Goal: Information Seeking & Learning: Find specific fact

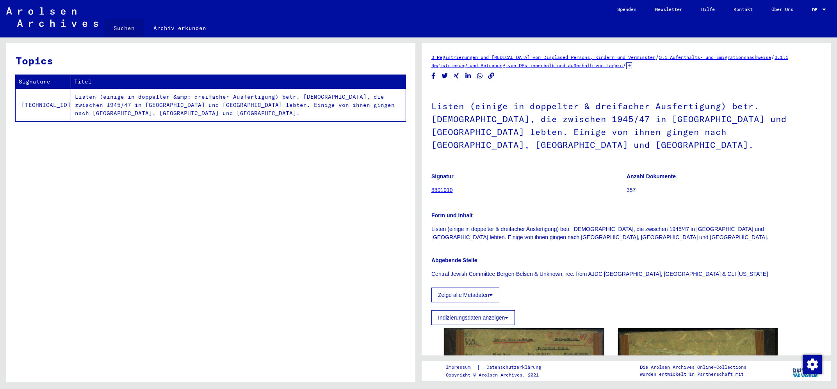
click at [123, 28] on link "Suchen" at bounding box center [124, 28] width 40 height 19
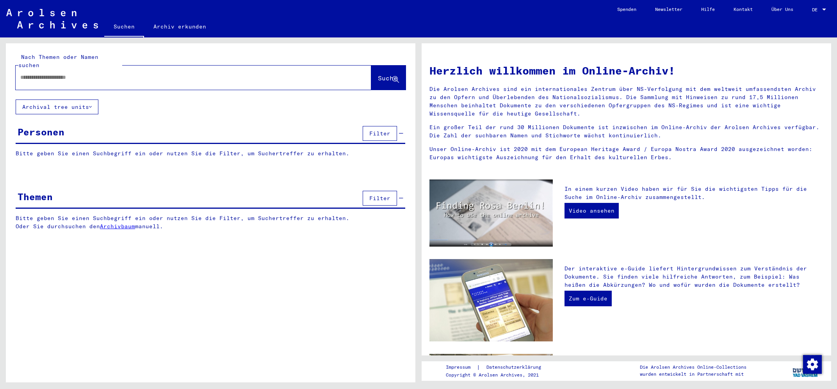
click at [98, 73] on input "text" at bounding box center [184, 77] width 328 height 8
click at [371, 66] on button "Suche" at bounding box center [388, 78] width 34 height 24
click at [378, 74] on span "Suche" at bounding box center [388, 78] width 20 height 8
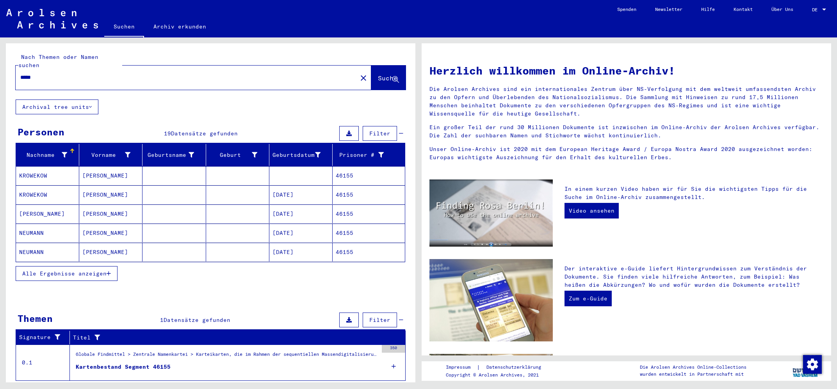
click at [52, 270] on span "Alle Ergebnisse anzeigen" at bounding box center [64, 273] width 84 height 7
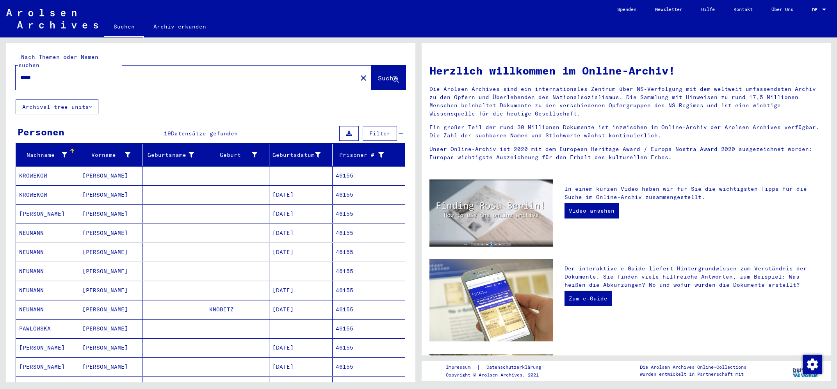
drag, startPoint x: 64, startPoint y: 70, endPoint x: 0, endPoint y: 61, distance: 64.4
click at [20, 73] on input "*****" at bounding box center [184, 77] width 328 height 8
click at [378, 74] on span "Suche" at bounding box center [388, 78] width 20 height 8
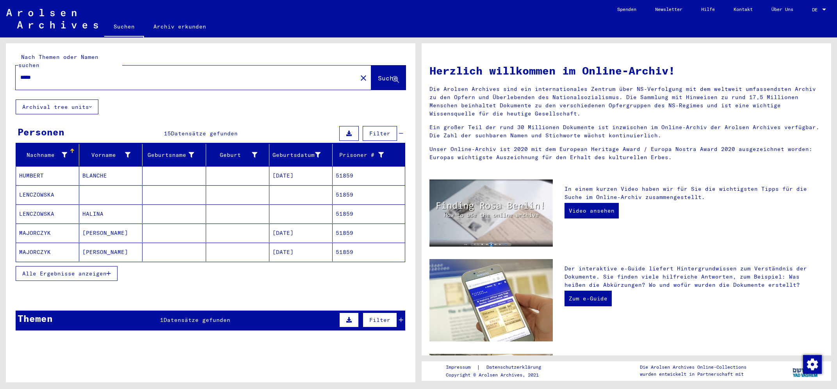
click at [55, 270] on span "Alle Ergebnisse anzeigen" at bounding box center [64, 273] width 84 height 7
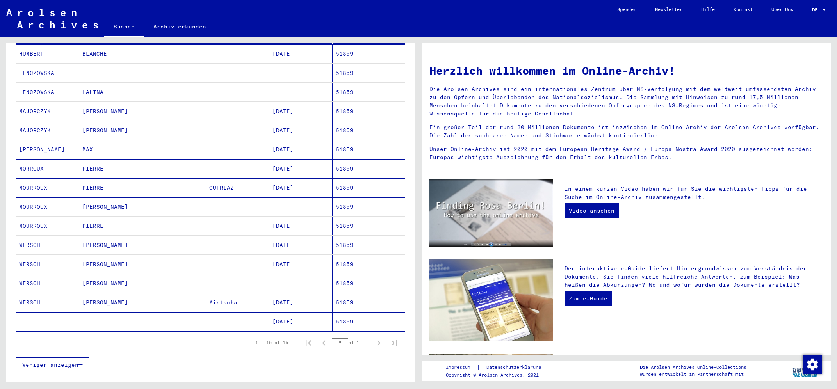
scroll to position [167, 0]
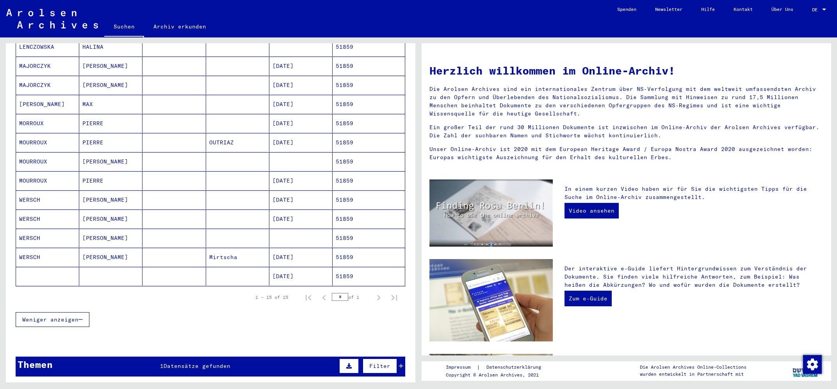
click at [284, 269] on mat-cell "[DATE]" at bounding box center [300, 276] width 63 height 19
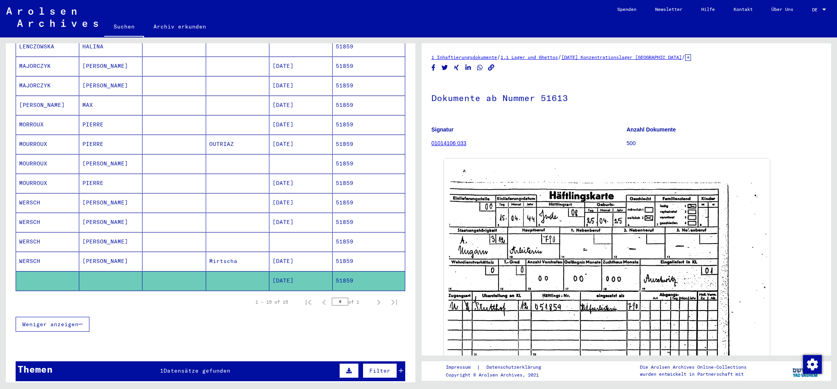
scroll to position [1, 0]
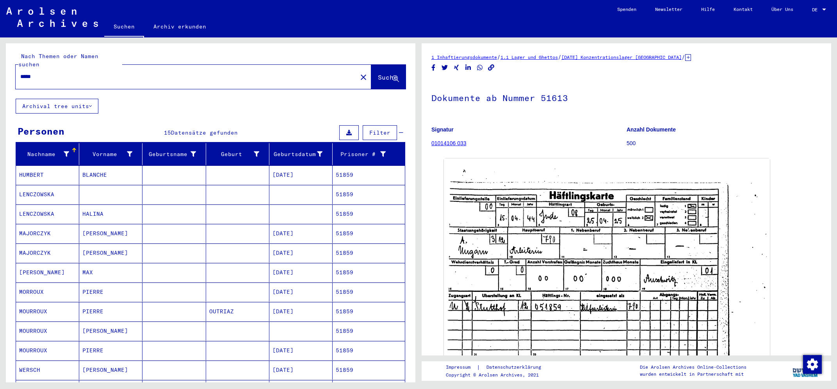
drag, startPoint x: 78, startPoint y: 71, endPoint x: 0, endPoint y: 62, distance: 78.2
click at [20, 73] on input "*****" at bounding box center [186, 77] width 332 height 8
type input "**********"
click at [378, 73] on span "Suche" at bounding box center [388, 77] width 20 height 8
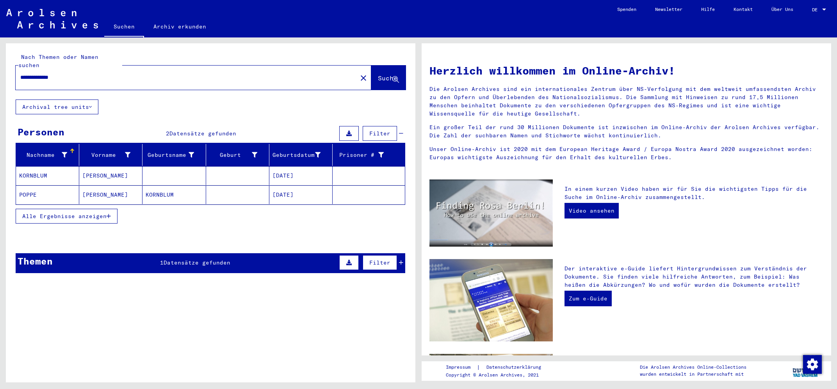
click at [34, 166] on mat-cell "KORNBLUM" at bounding box center [47, 175] width 63 height 19
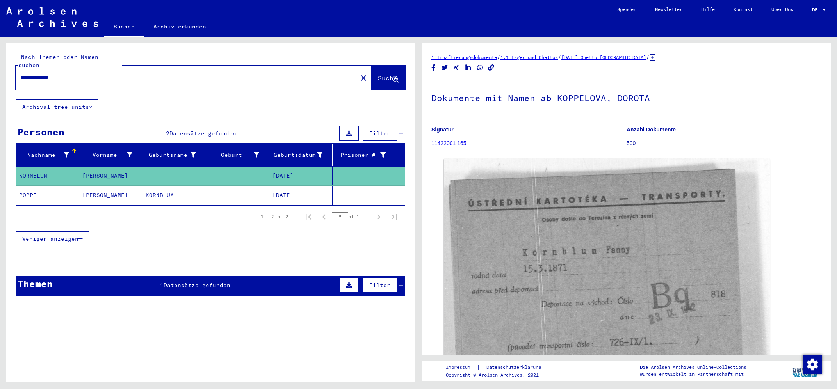
click at [23, 189] on mat-cell "POPPE" at bounding box center [47, 195] width 63 height 19
